Goal: Information Seeking & Learning: Learn about a topic

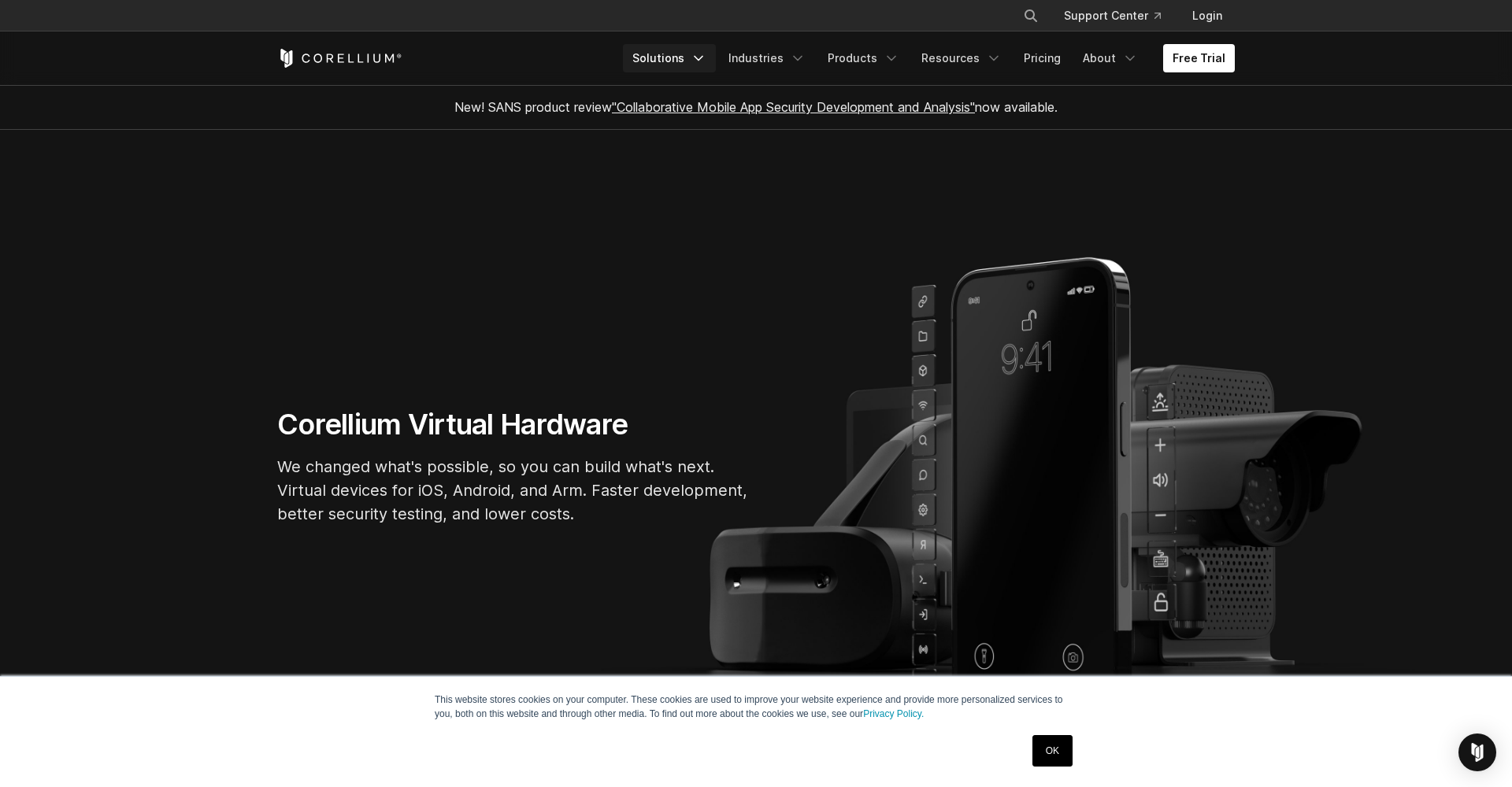
click at [706, 56] on icon "Navigation Menu" at bounding box center [699, 58] width 16 height 16
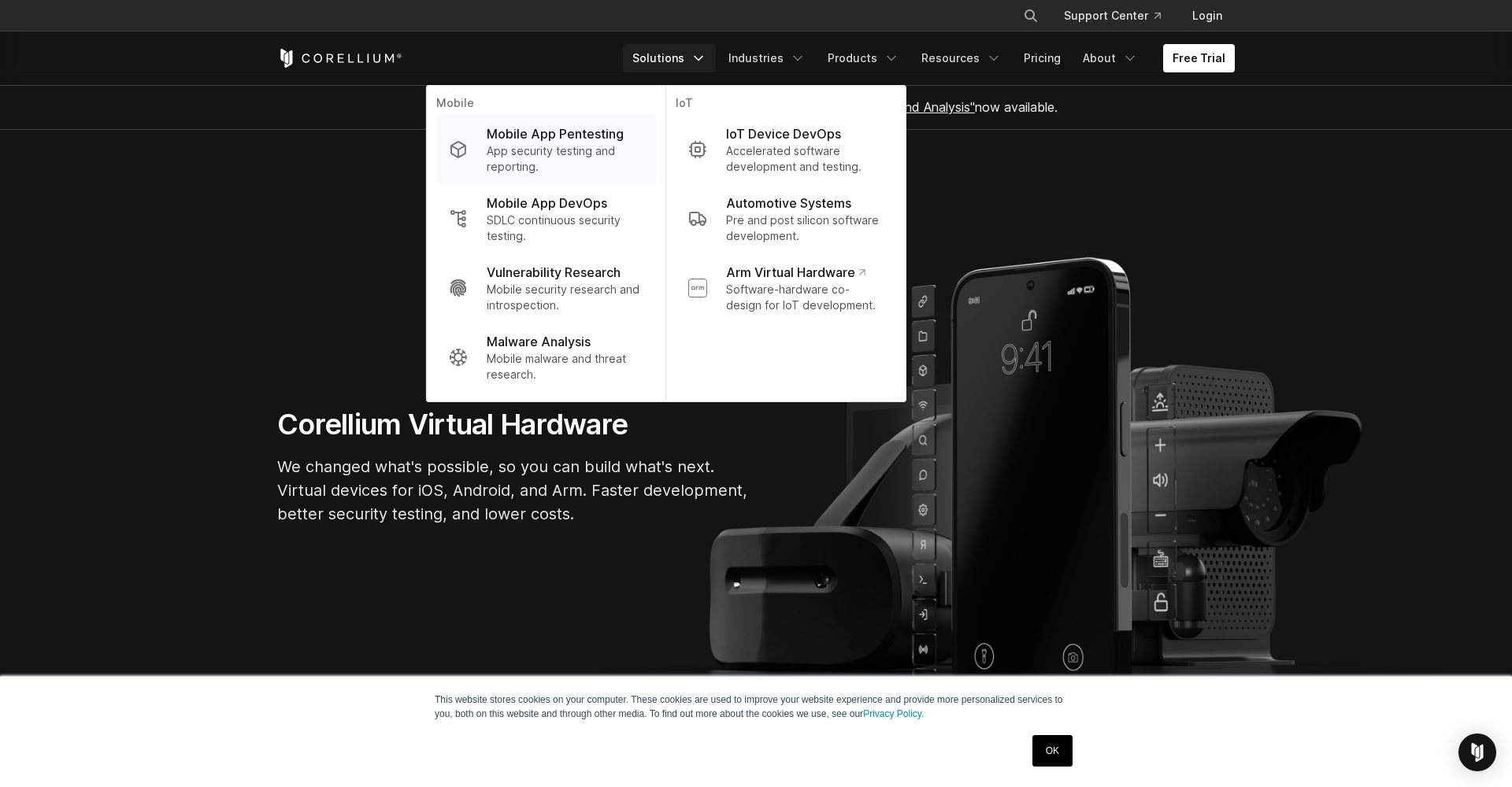
click at [580, 137] on p "Mobile App Pentesting" at bounding box center [554, 133] width 137 height 19
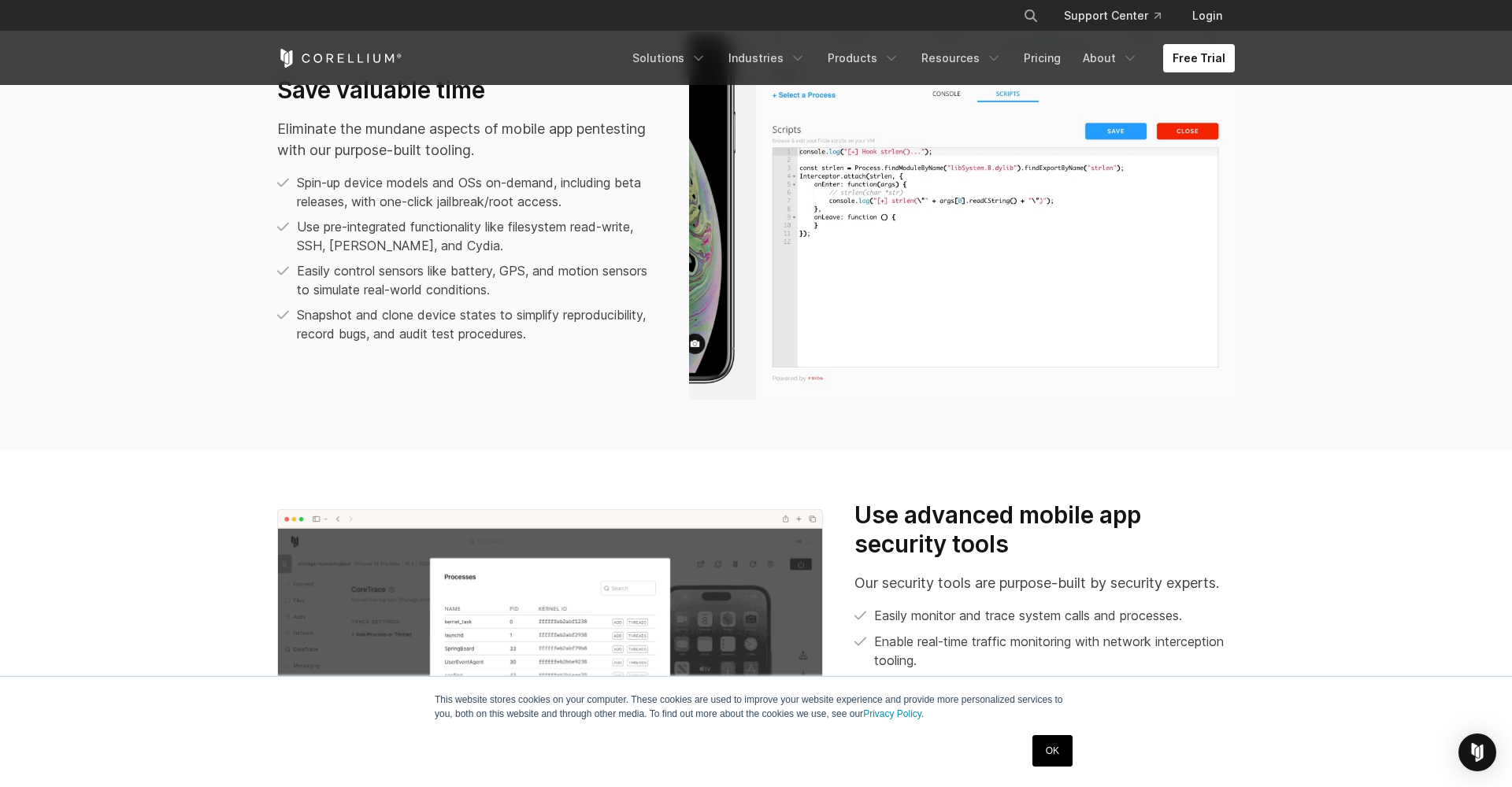
scroll to position [1309, 0]
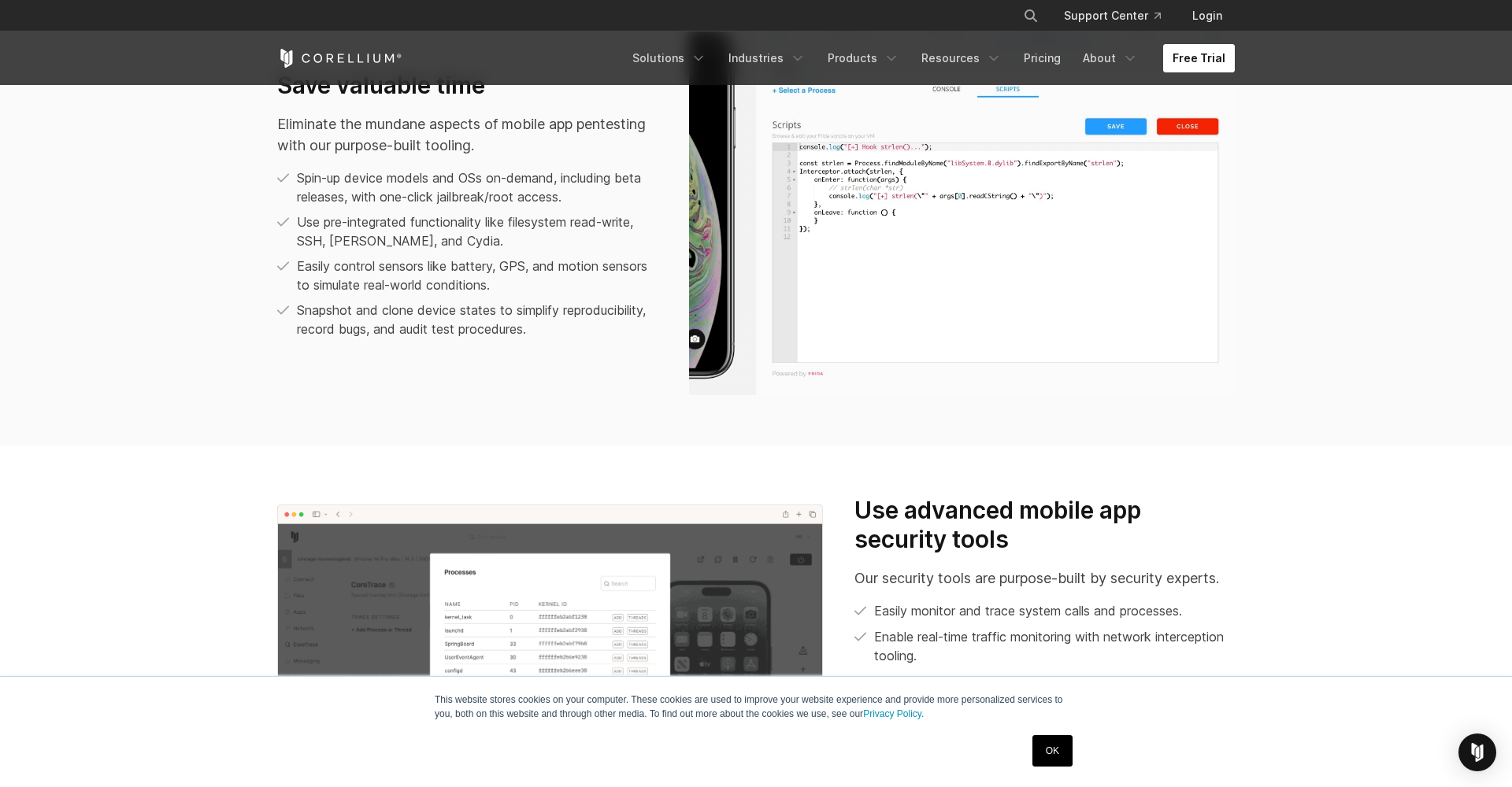
click at [1208, 53] on link "Free Trial" at bounding box center [1198, 58] width 72 height 28
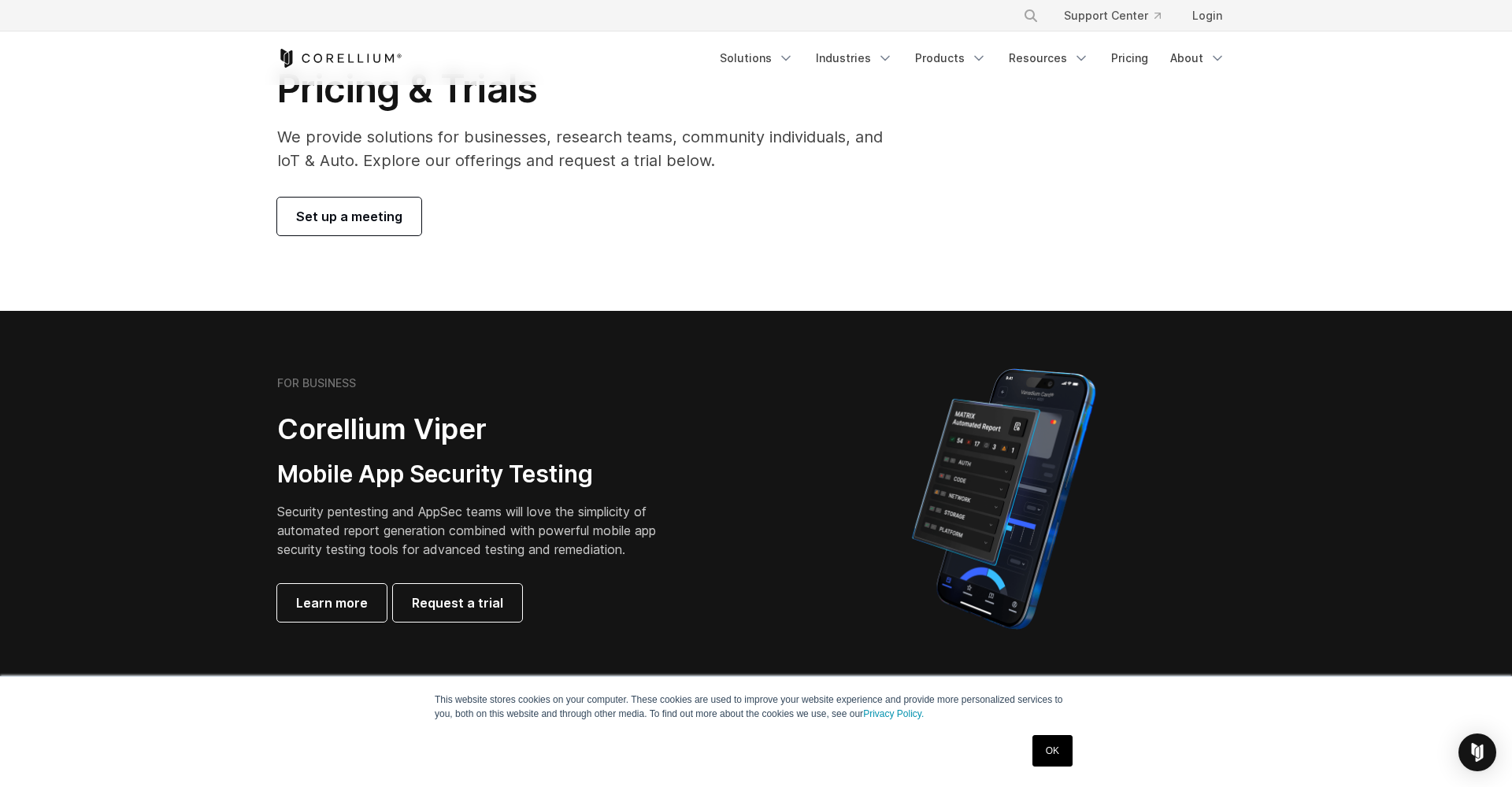
scroll to position [96, 0]
click at [330, 592] on span "Learn more" at bounding box center [331, 601] width 72 height 19
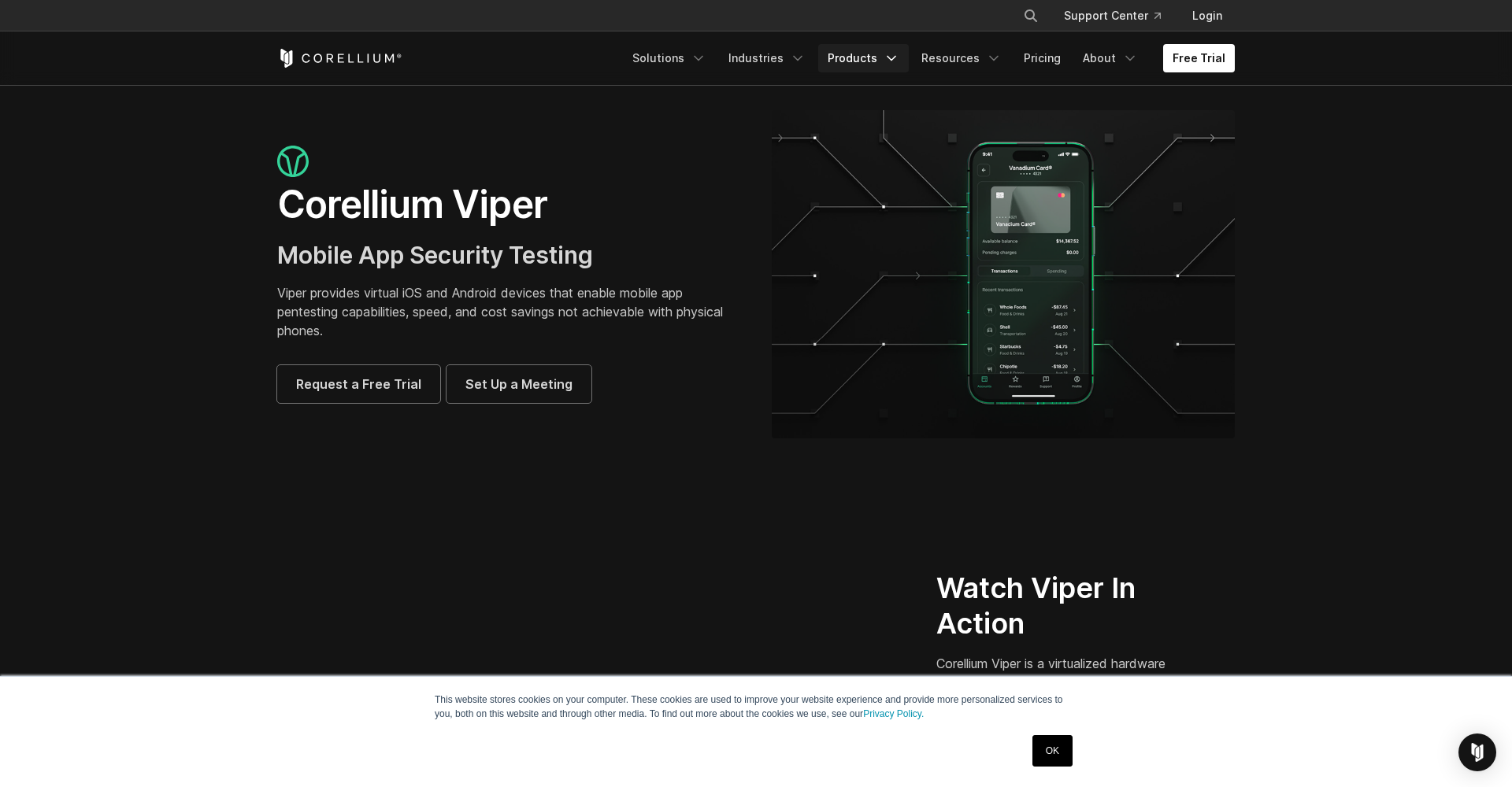
click at [889, 60] on link "Products" at bounding box center [864, 58] width 90 height 28
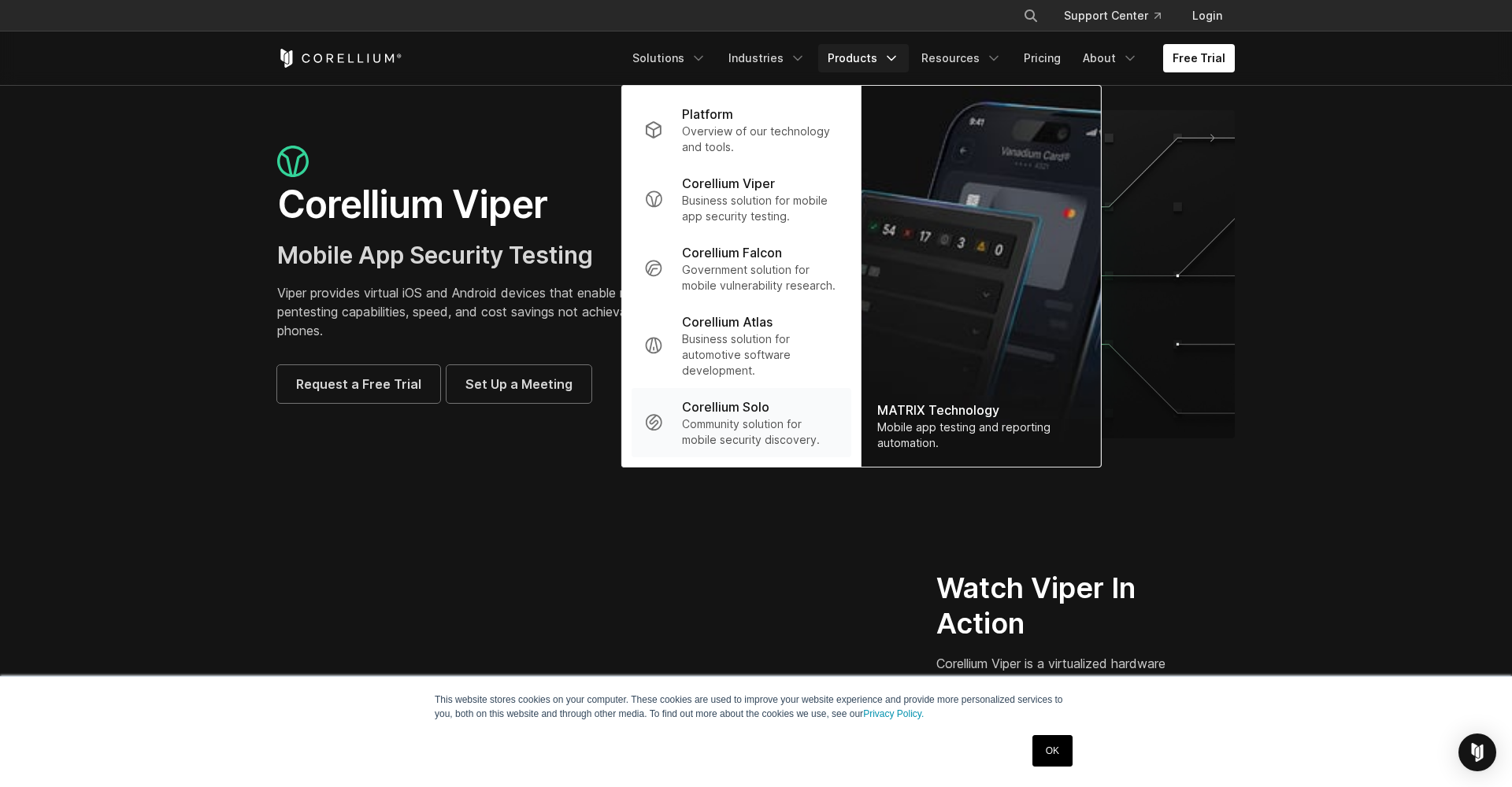
click at [743, 420] on p "Community solution for mobile security discovery." at bounding box center [760, 432] width 157 height 32
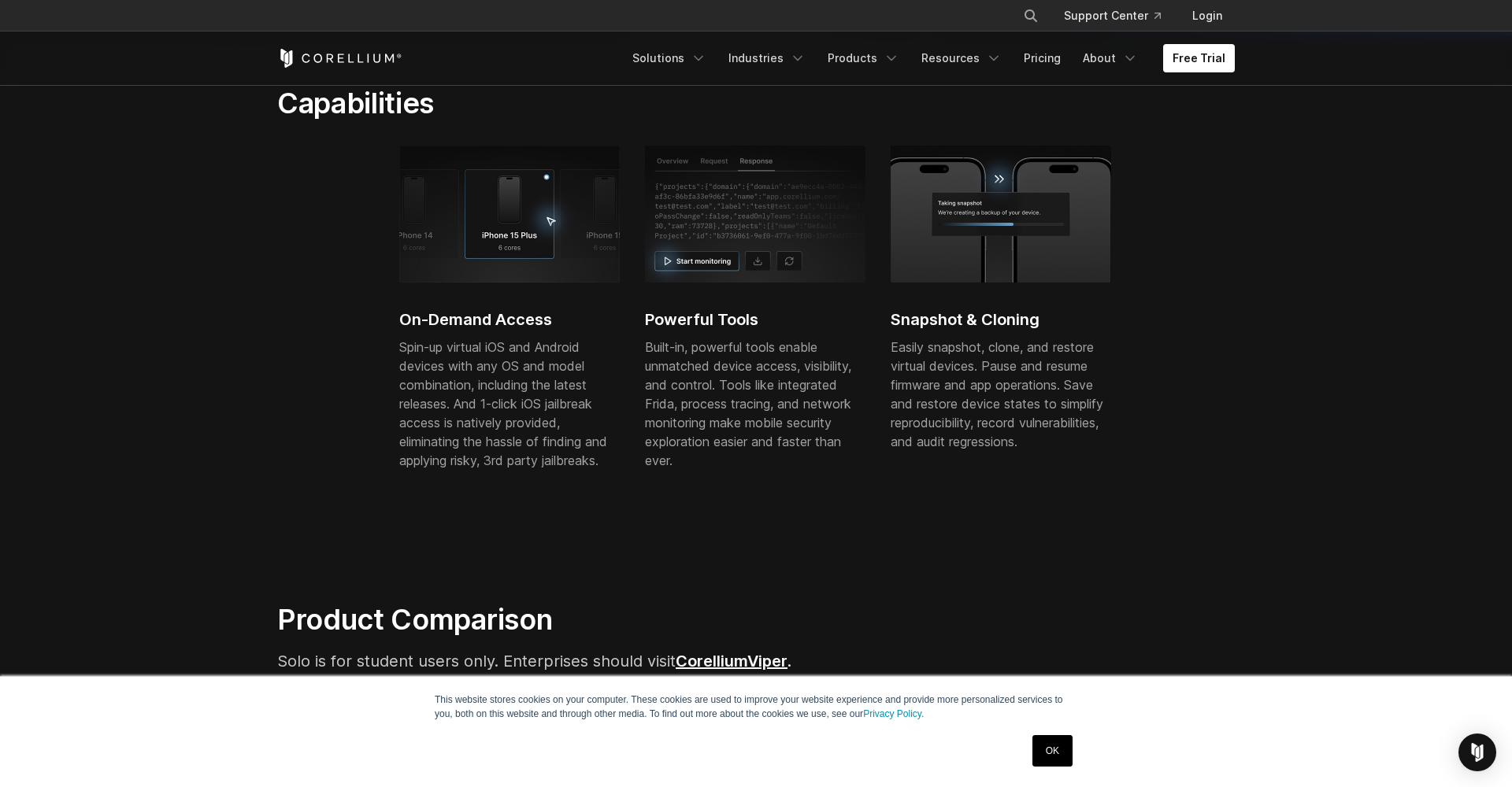
scroll to position [504, 0]
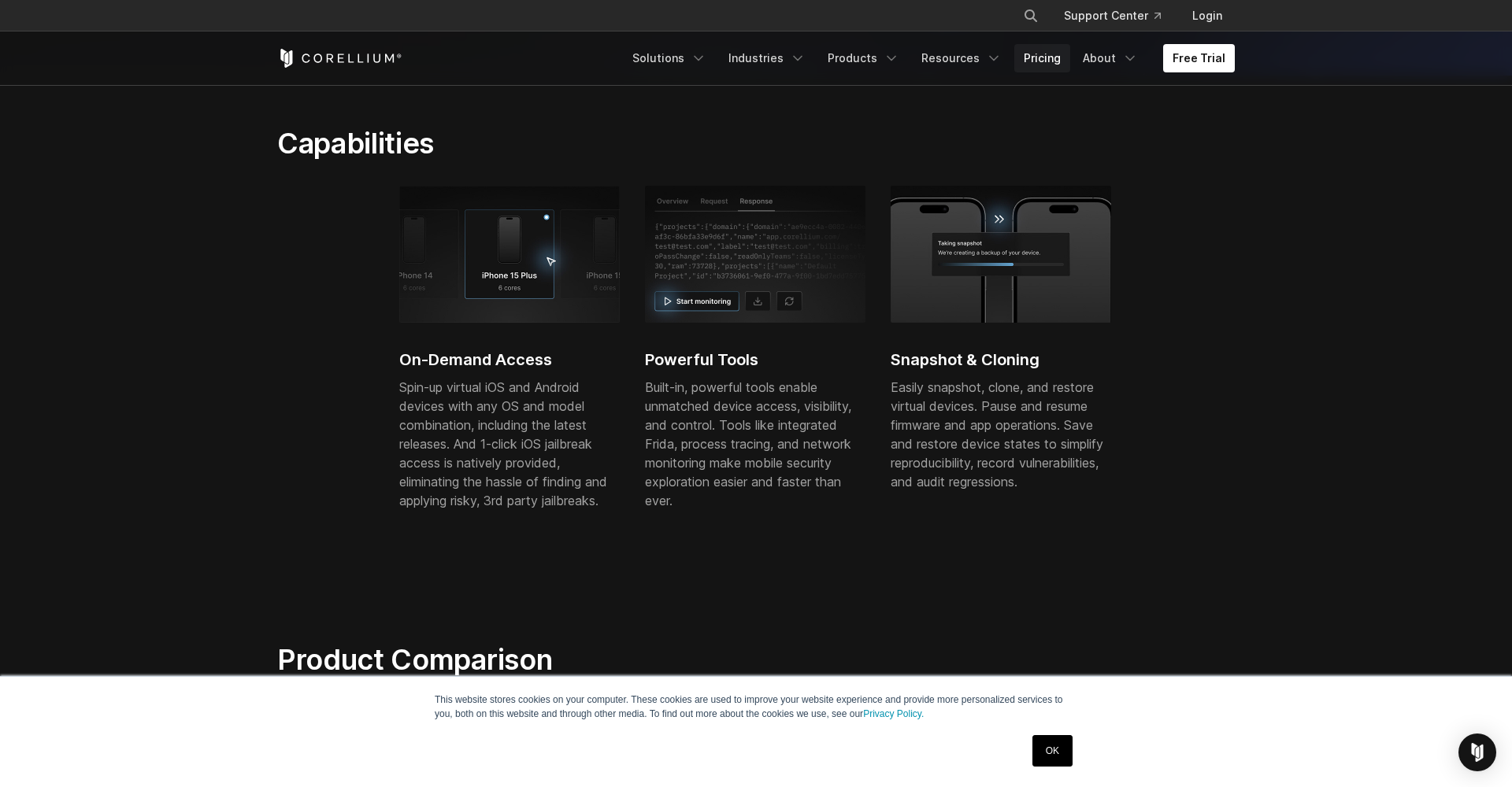
click at [1044, 58] on link "Pricing" at bounding box center [1042, 58] width 56 height 28
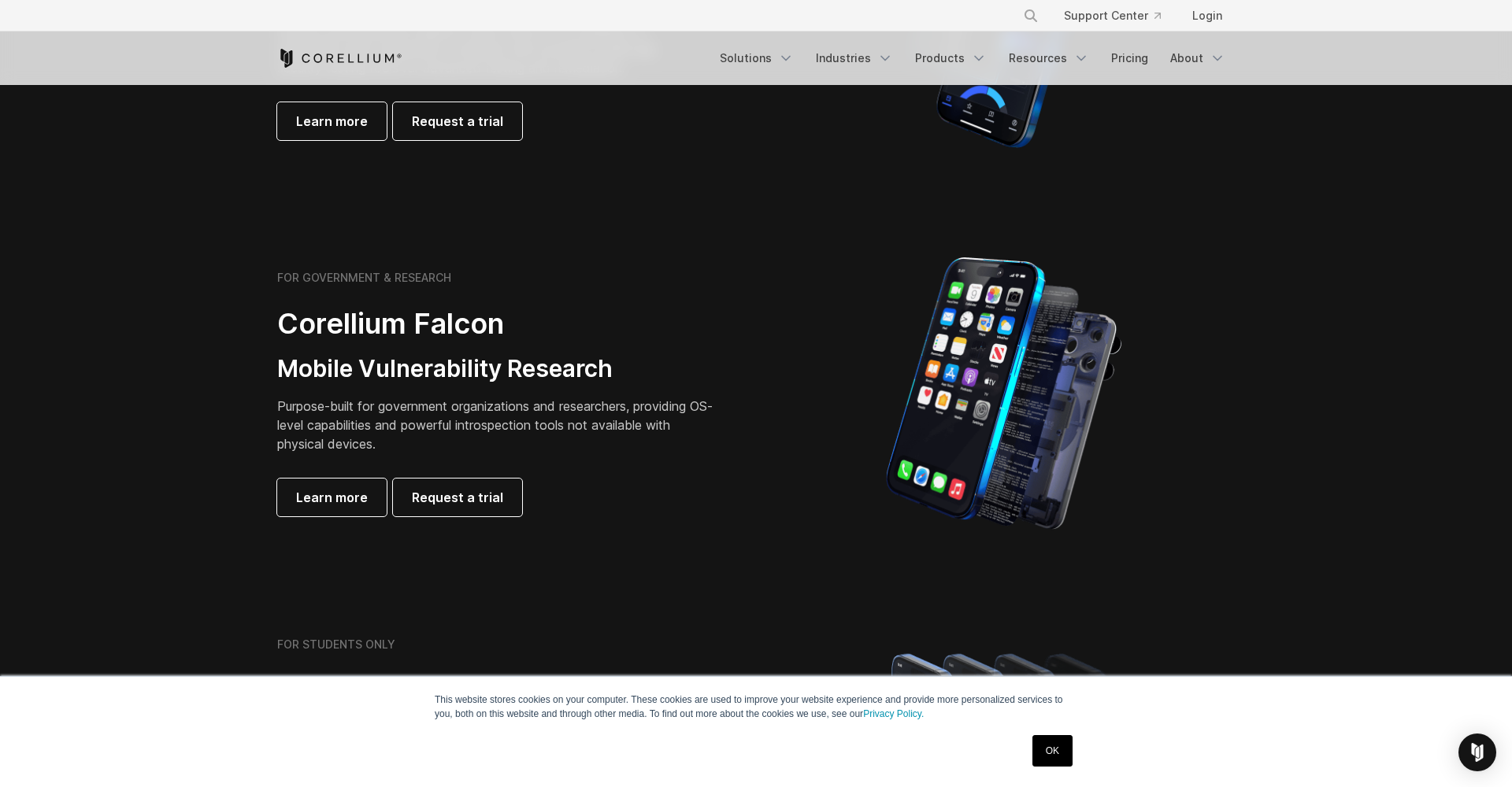
scroll to position [510, 0]
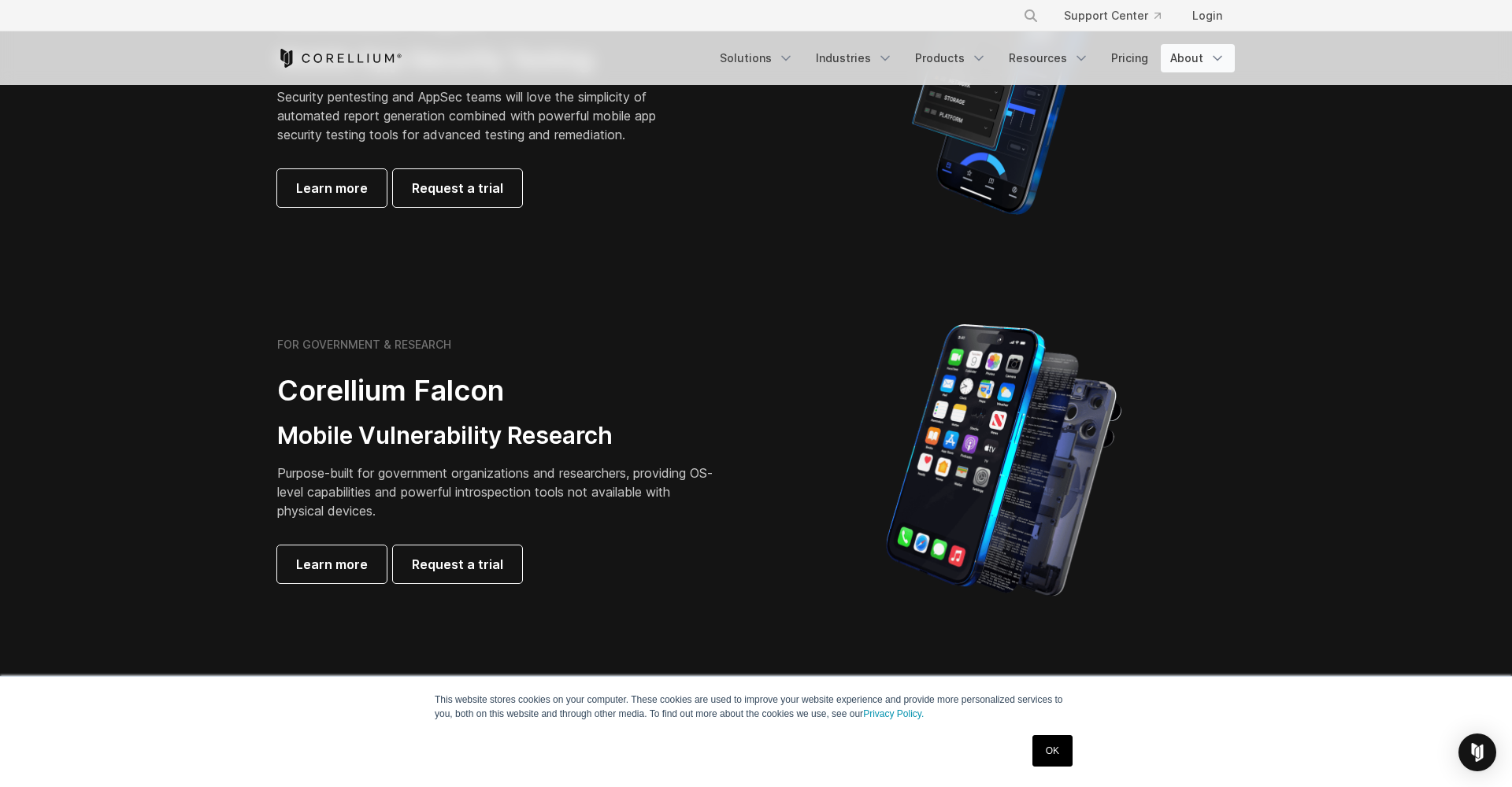
click at [1198, 69] on link "About" at bounding box center [1198, 58] width 74 height 28
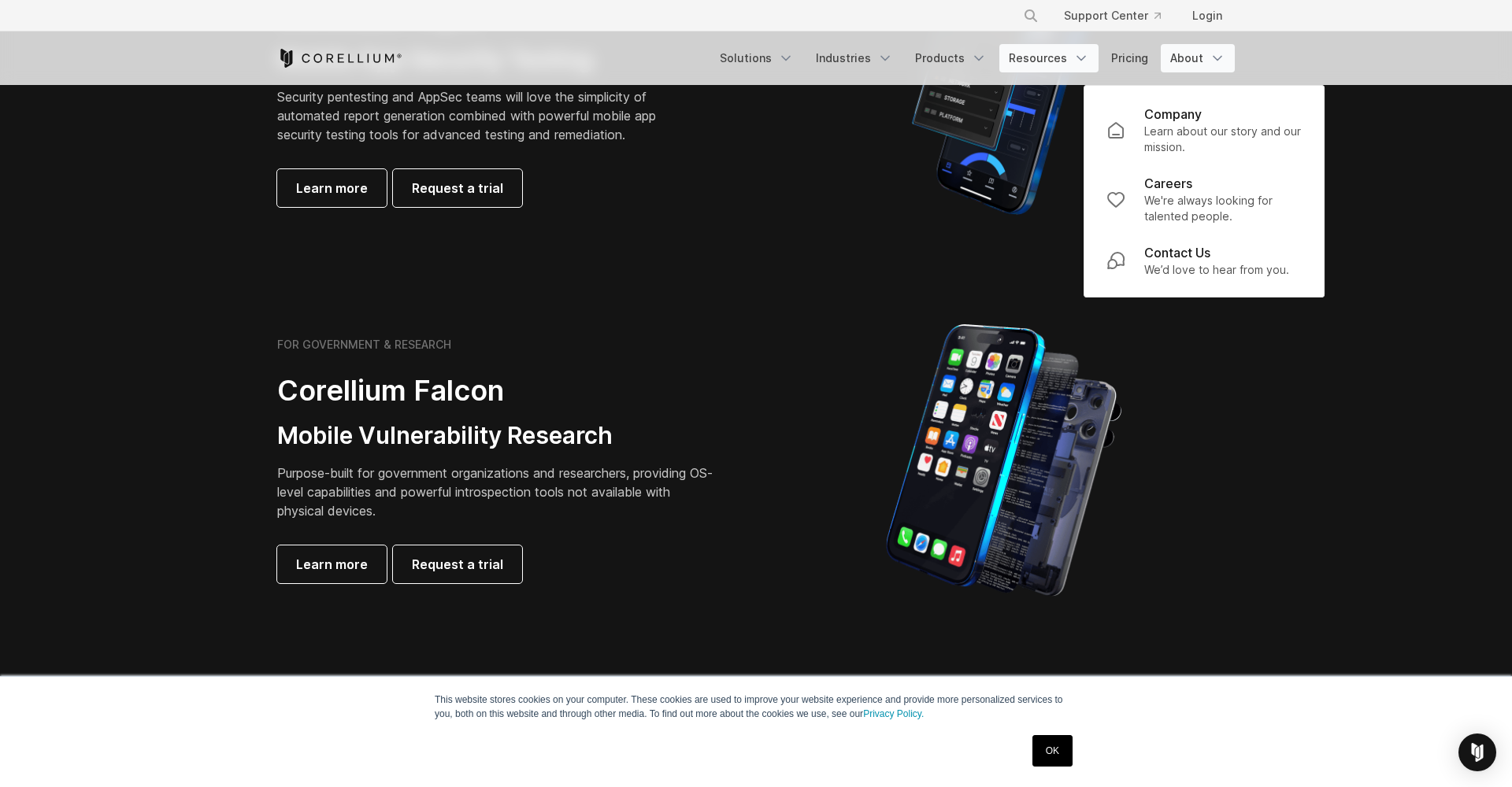
click at [1062, 60] on link "Resources" at bounding box center [1049, 58] width 99 height 28
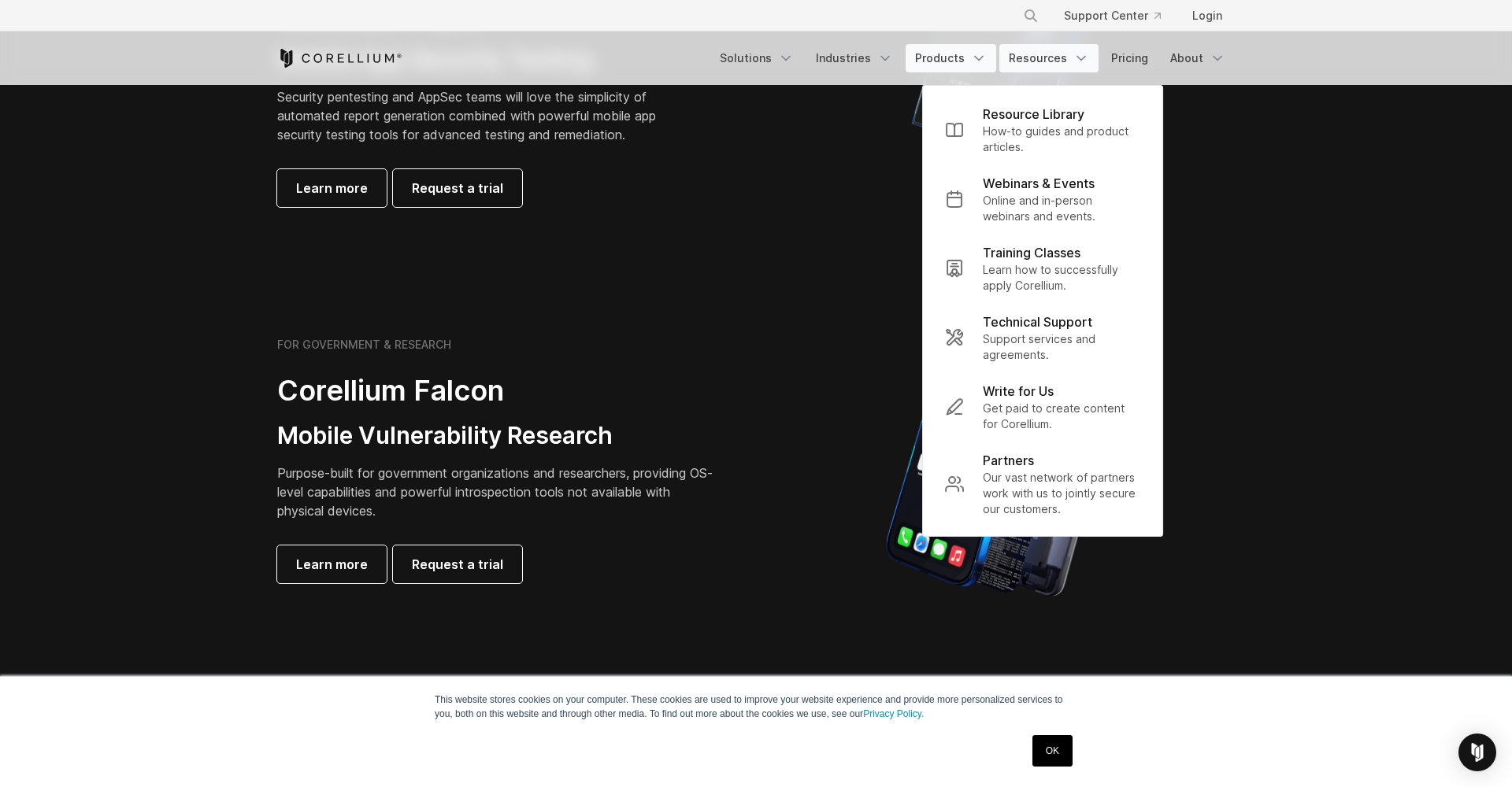
click at [971, 62] on link "Products" at bounding box center [950, 58] width 90 height 28
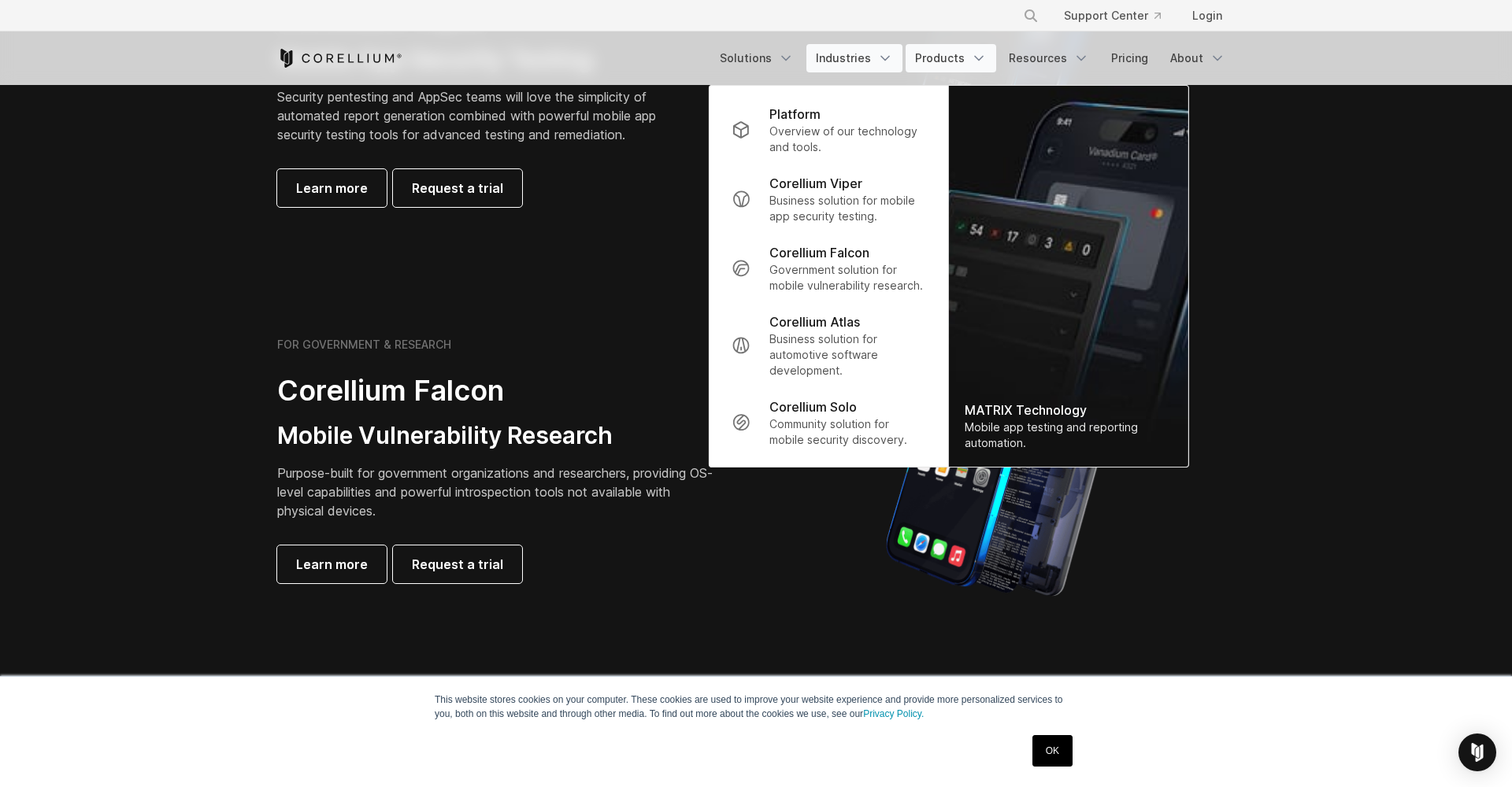
click at [842, 66] on link "Industries" at bounding box center [854, 58] width 96 height 28
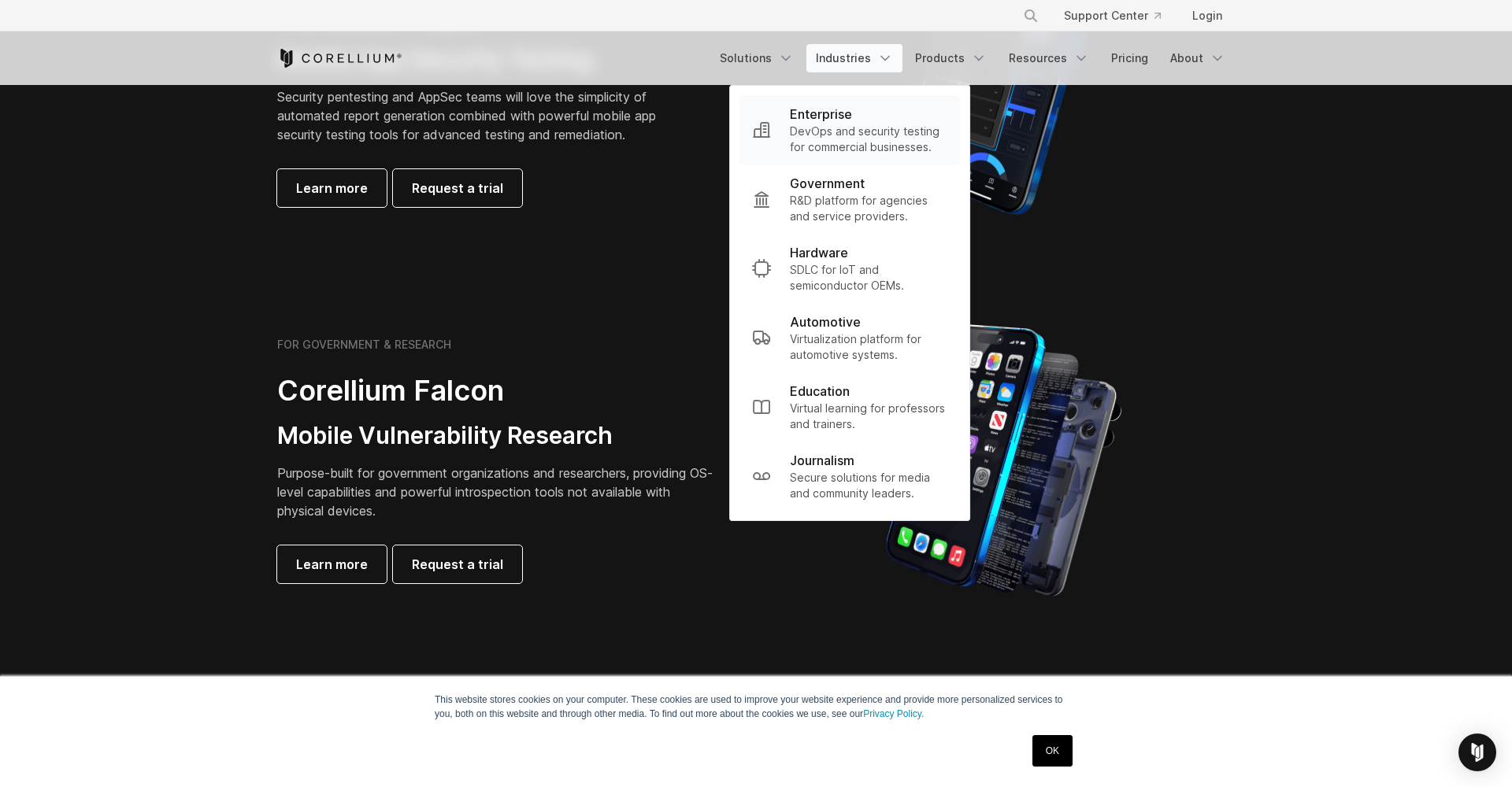
click at [902, 148] on p "DevOps and security testing for commercial businesses." at bounding box center [869, 140] width 158 height 32
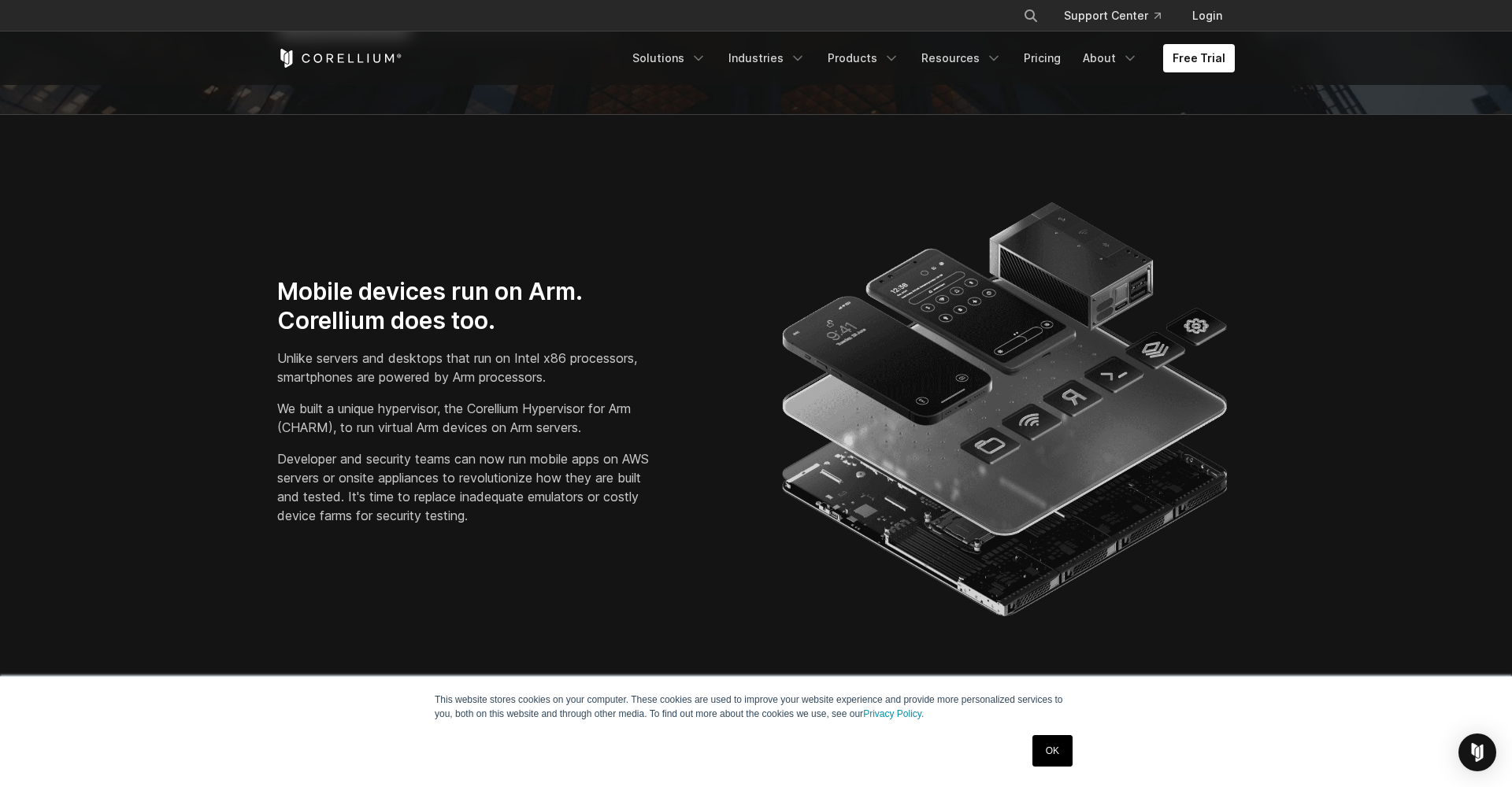
scroll to position [697, 0]
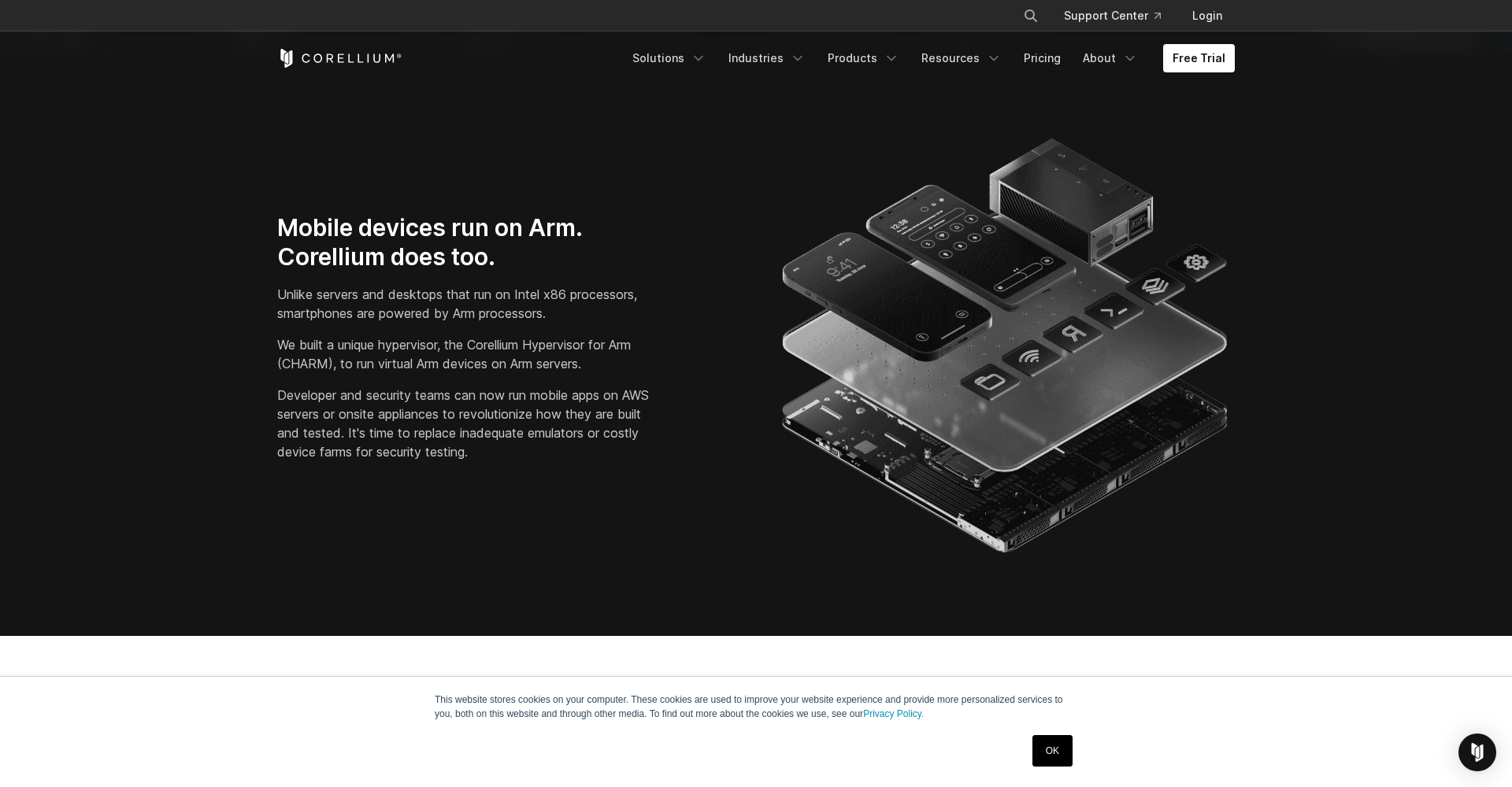
click at [1038, 768] on div "OK" at bounding box center [1052, 751] width 50 height 41
click at [1058, 749] on link "OK" at bounding box center [1051, 751] width 40 height 32
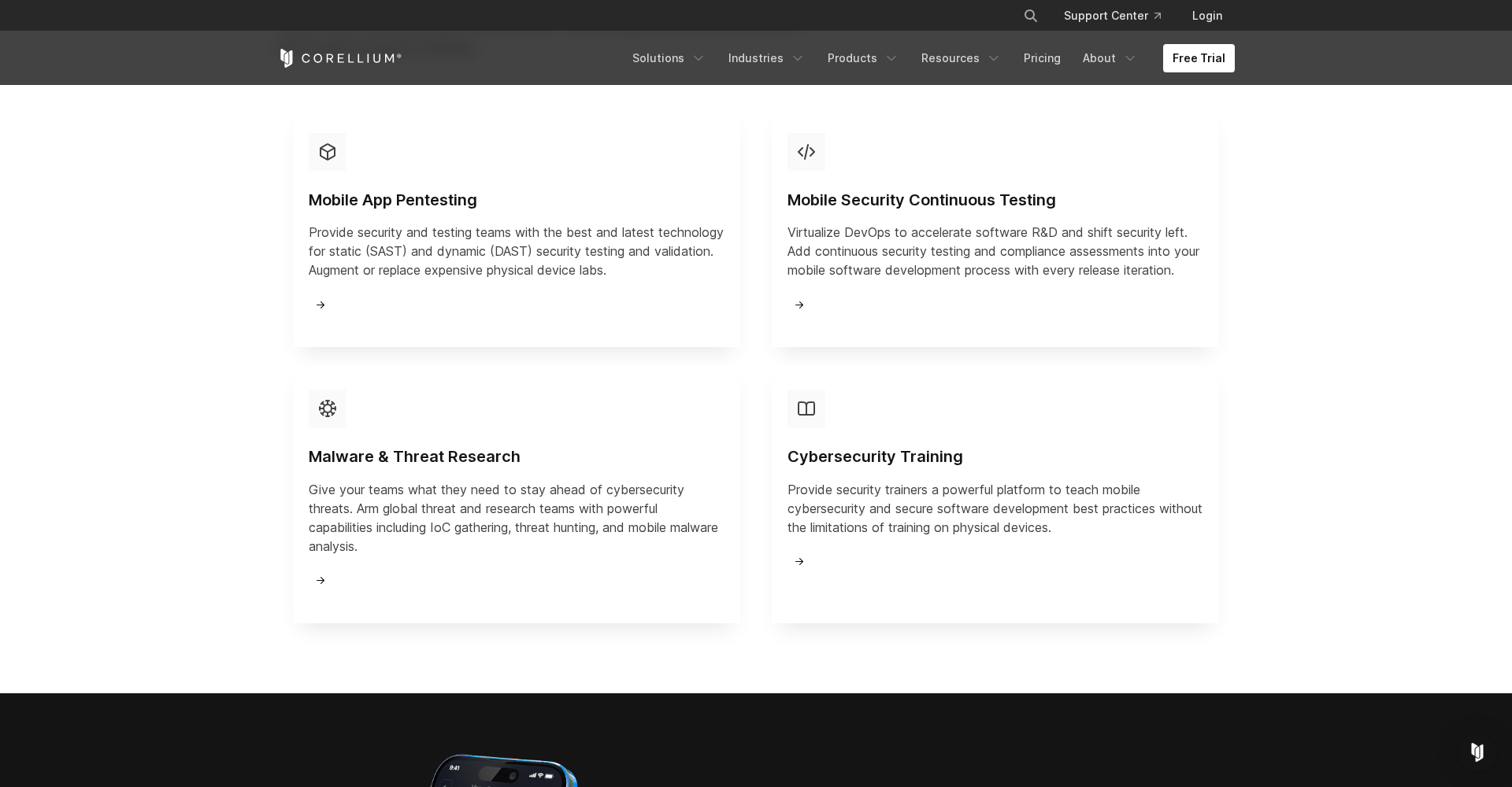
scroll to position [1920, 0]
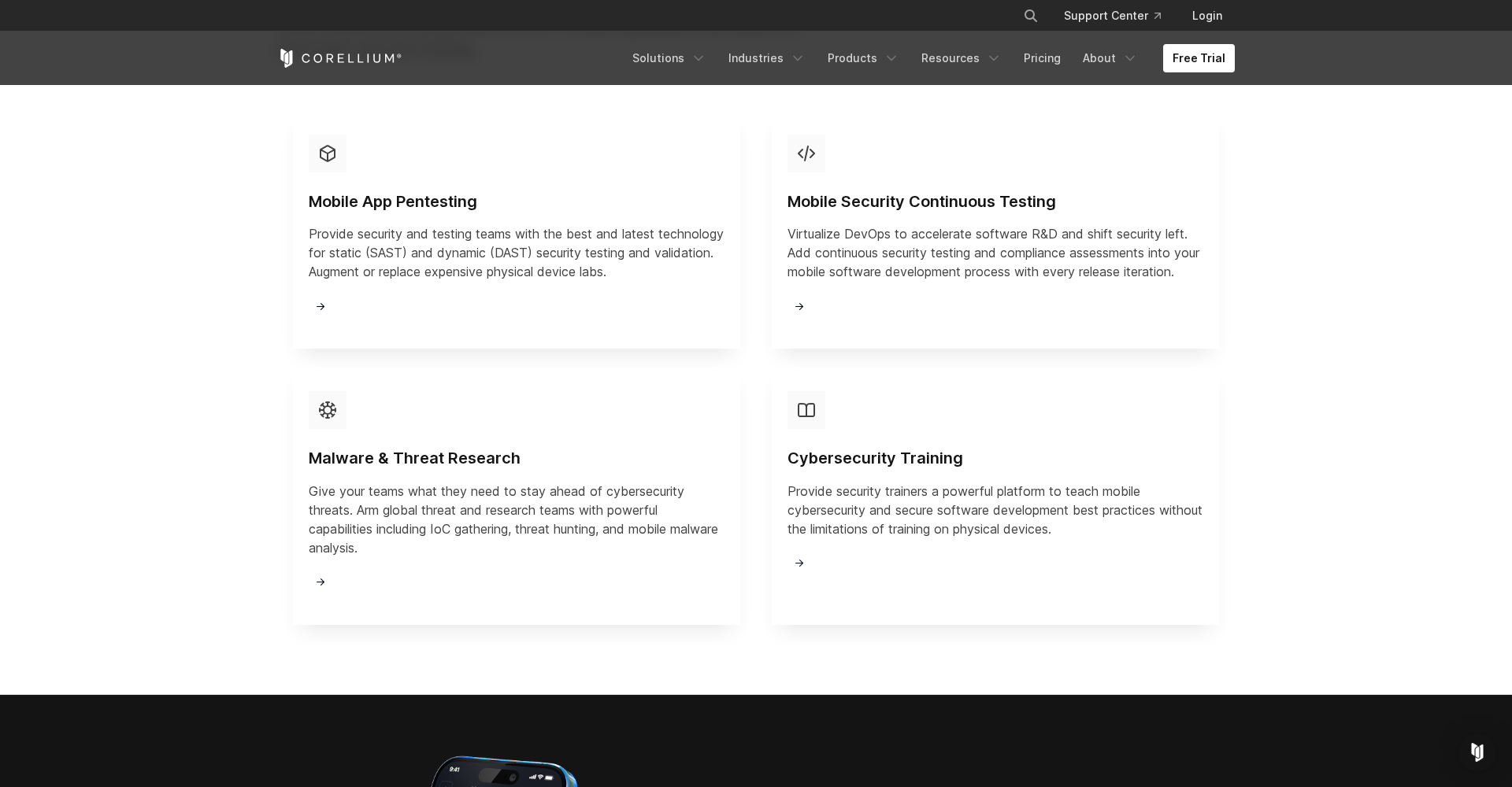
click at [407, 212] on h4 "Mobile App Pentesting" at bounding box center [516, 202] width 415 height 21
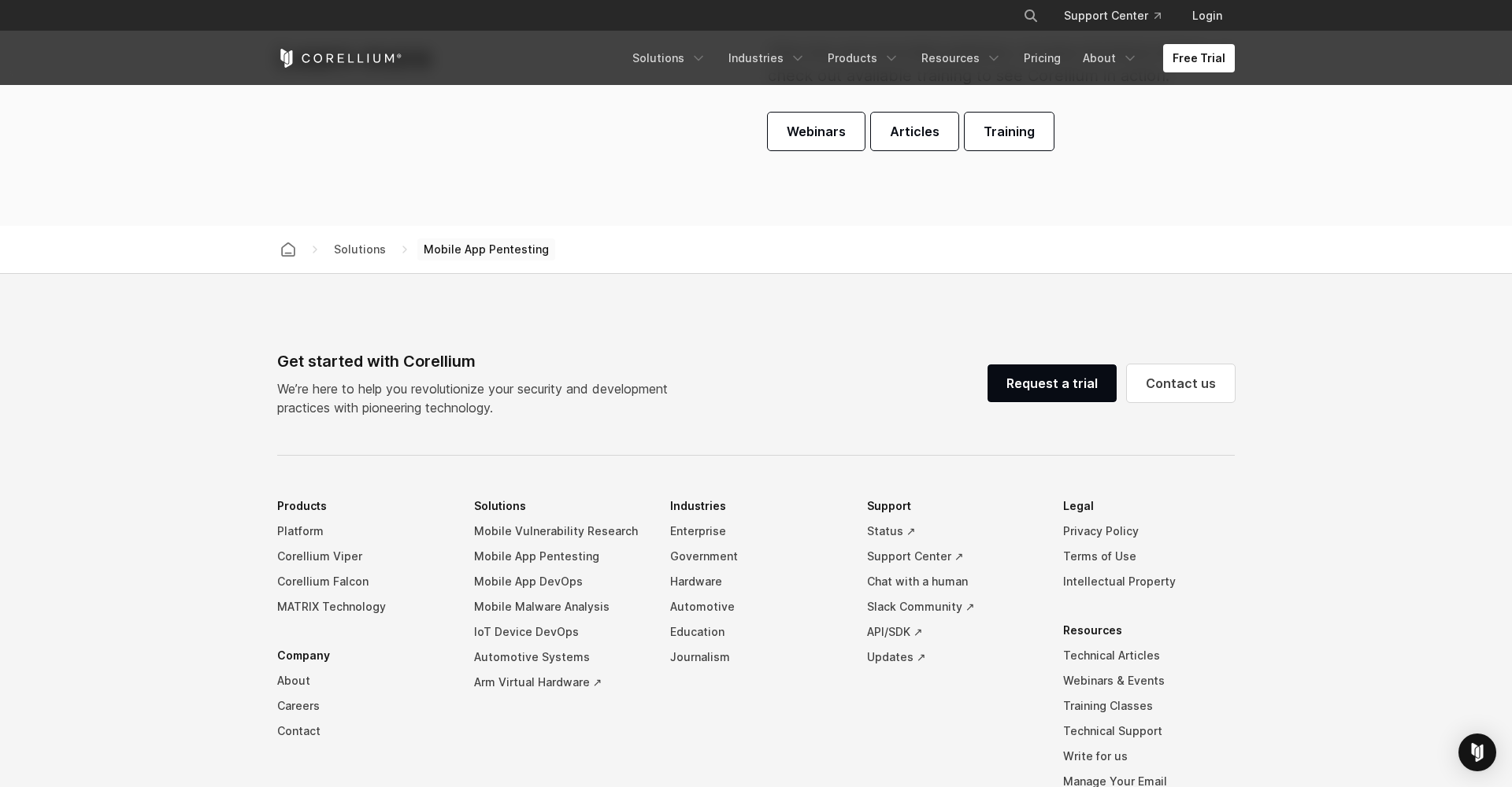
scroll to position [4797, 0]
